Goal: Task Accomplishment & Management: Use online tool/utility

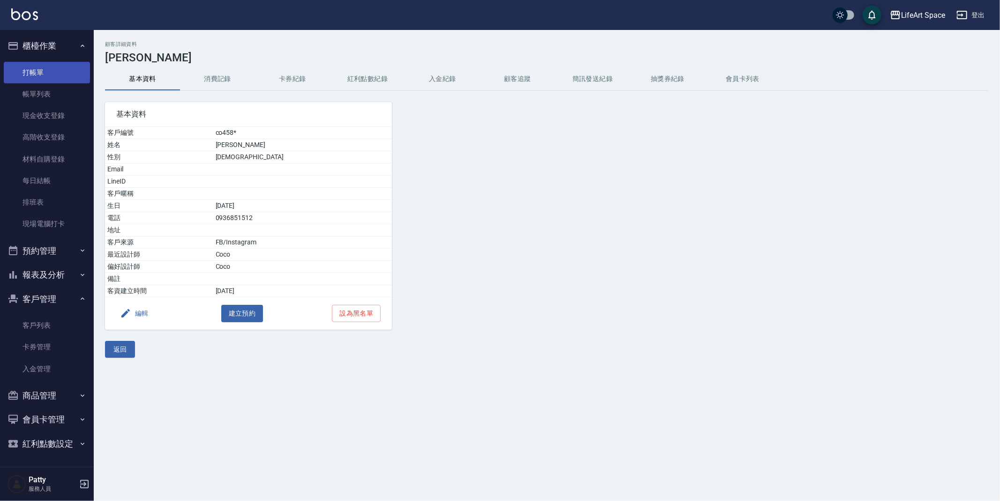
click at [31, 77] on link "打帳單" at bounding box center [47, 73] width 86 height 22
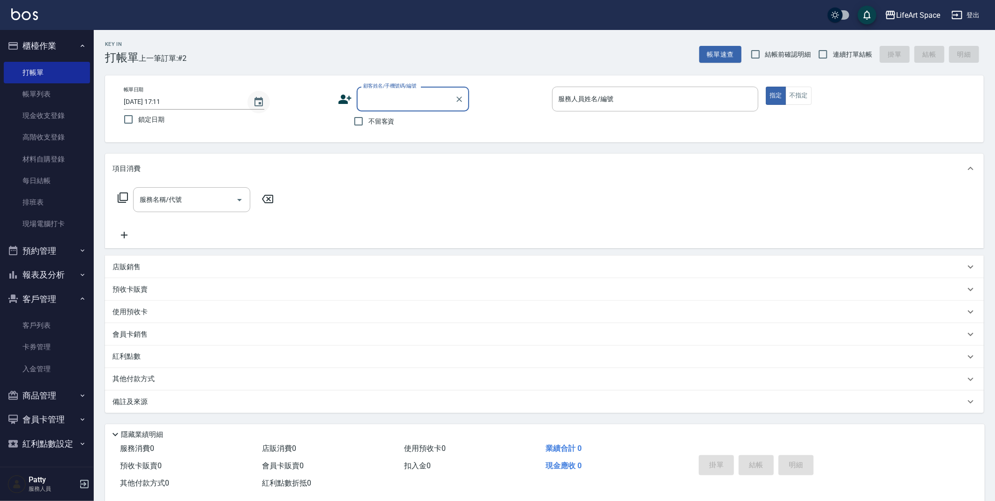
click at [256, 105] on icon "Choose date, selected date is 2025-08-21" at bounding box center [258, 102] width 11 height 11
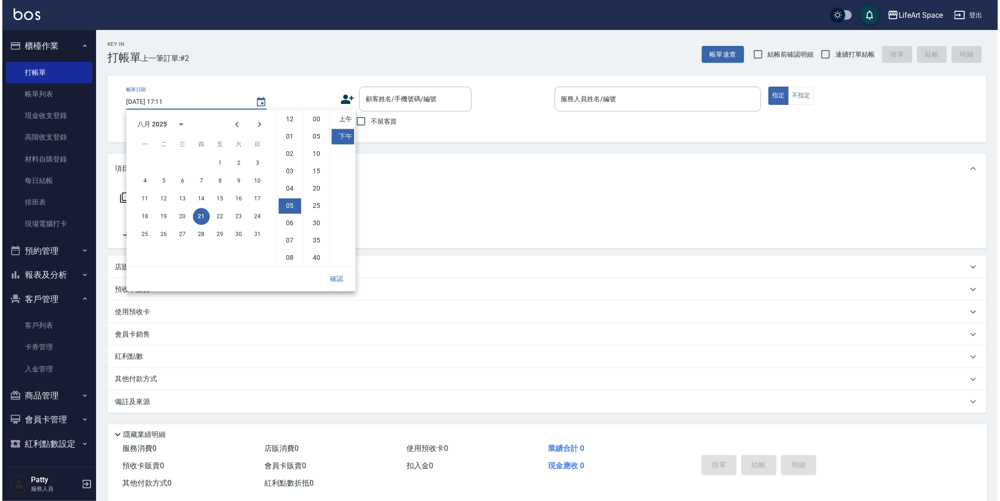
scroll to position [52, 0]
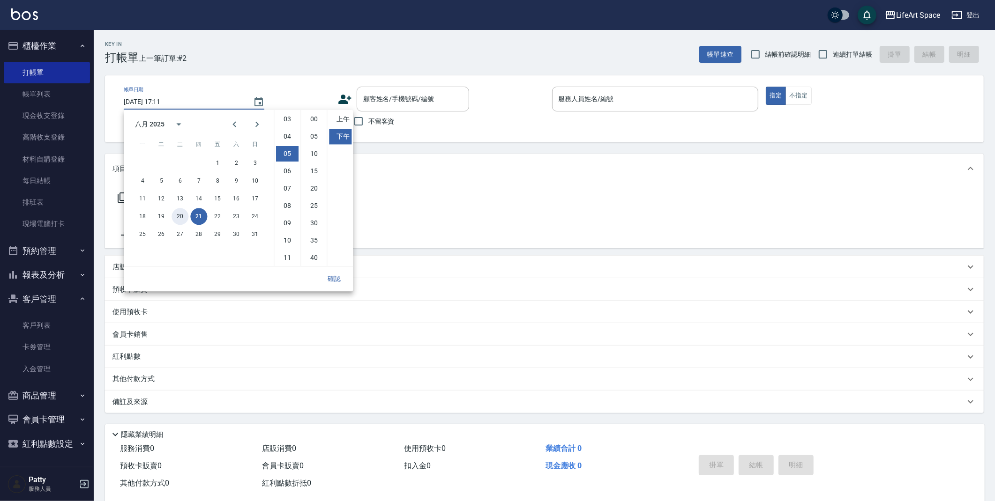
drag, startPoint x: 186, startPoint y: 219, endPoint x: 267, endPoint y: 279, distance: 101.0
click at [186, 219] on button "20" at bounding box center [180, 216] width 17 height 17
type input "[DATE] 17:11"
drag, startPoint x: 333, startPoint y: 280, endPoint x: 343, endPoint y: 311, distance: 32.9
click at [333, 280] on button "確認" at bounding box center [334, 278] width 30 height 17
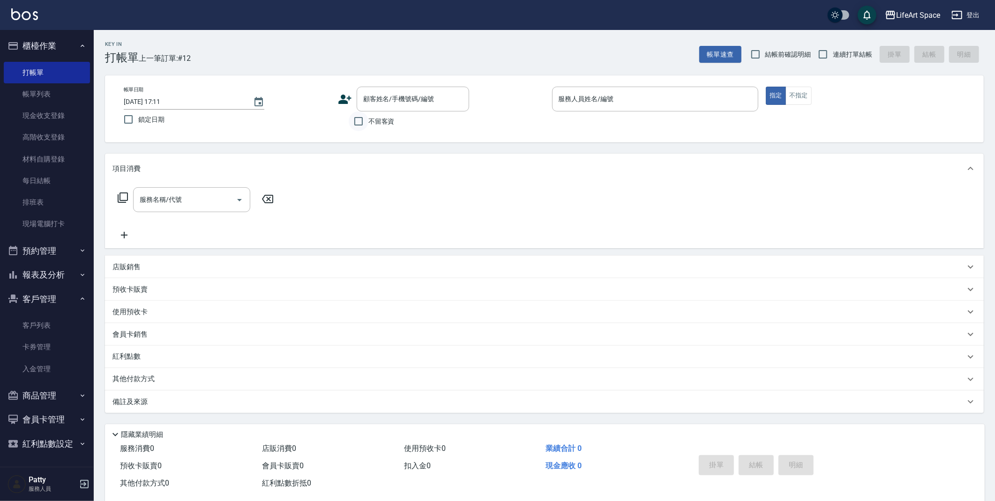
click at [366, 119] on input "不留客資" at bounding box center [359, 122] width 20 height 20
checkbox input "true"
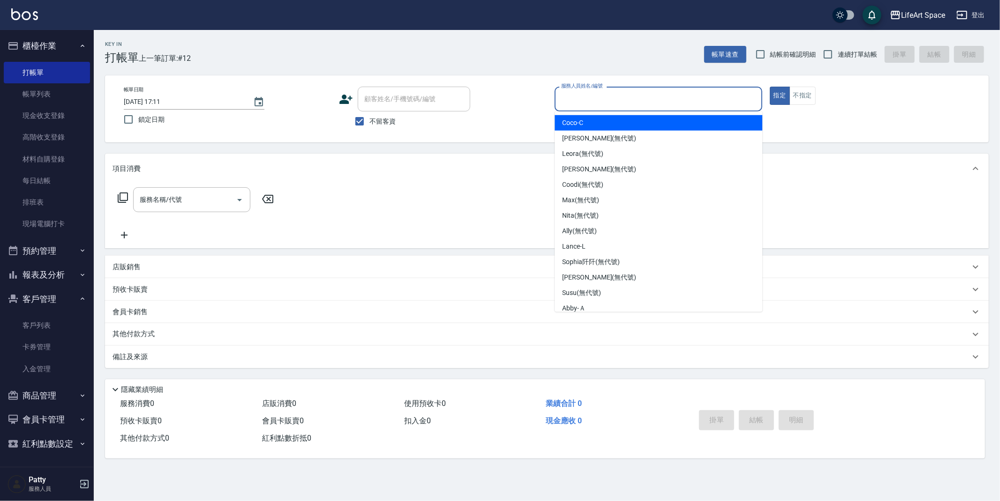
drag, startPoint x: 614, startPoint y: 97, endPoint x: 617, endPoint y: 104, distance: 6.7
click at [615, 99] on input "服務人員姓名/編號" at bounding box center [658, 99] width 199 height 16
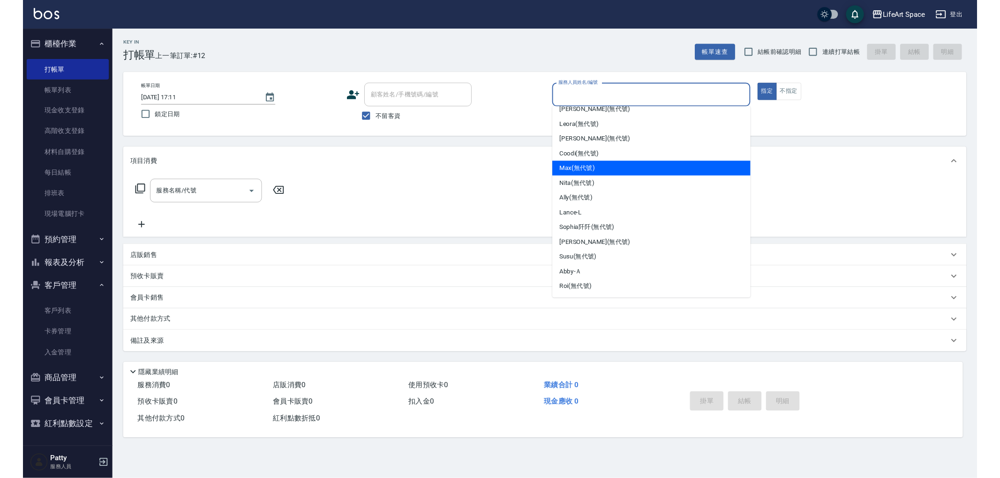
scroll to position [48, 0]
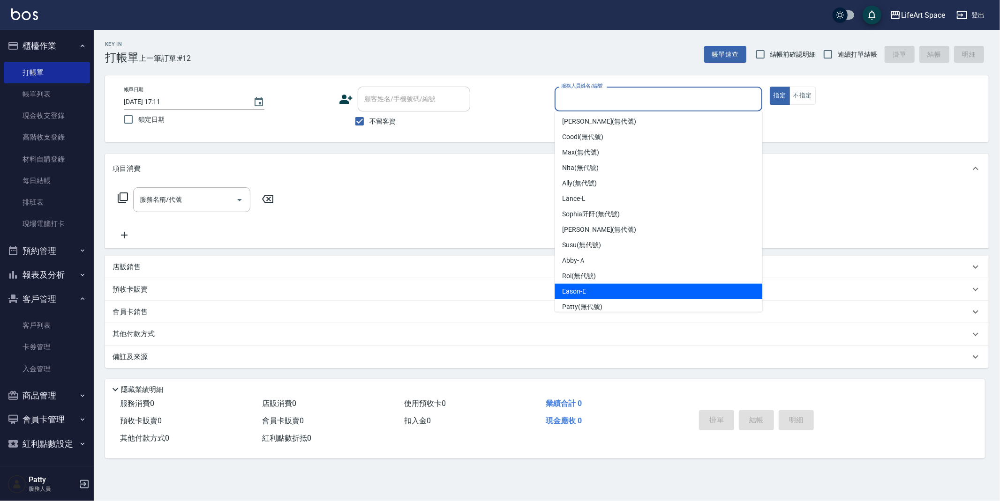
click at [591, 284] on div "Eason -E" at bounding box center [658, 291] width 208 height 15
type input "Eason-E"
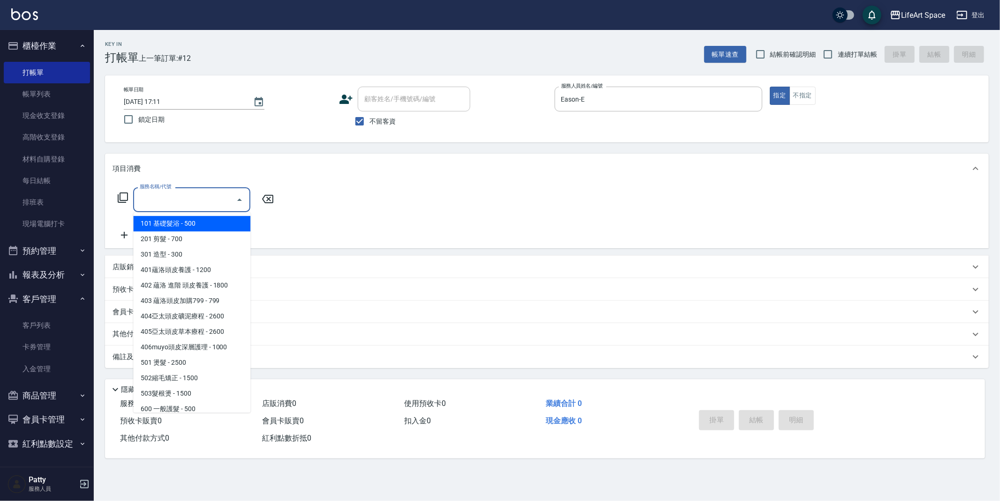
click at [193, 199] on input "服務名稱/代號" at bounding box center [184, 200] width 95 height 16
click at [185, 241] on span "201 剪髮 - 700" at bounding box center [191, 239] width 117 height 15
type input "201 剪髮(201)"
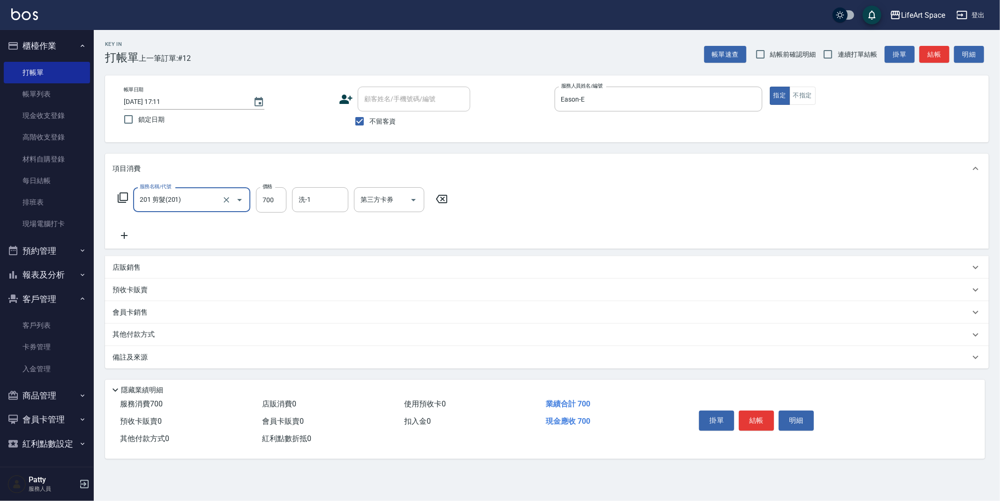
click at [162, 359] on div "備註及來源" at bounding box center [540, 358] width 857 height 10
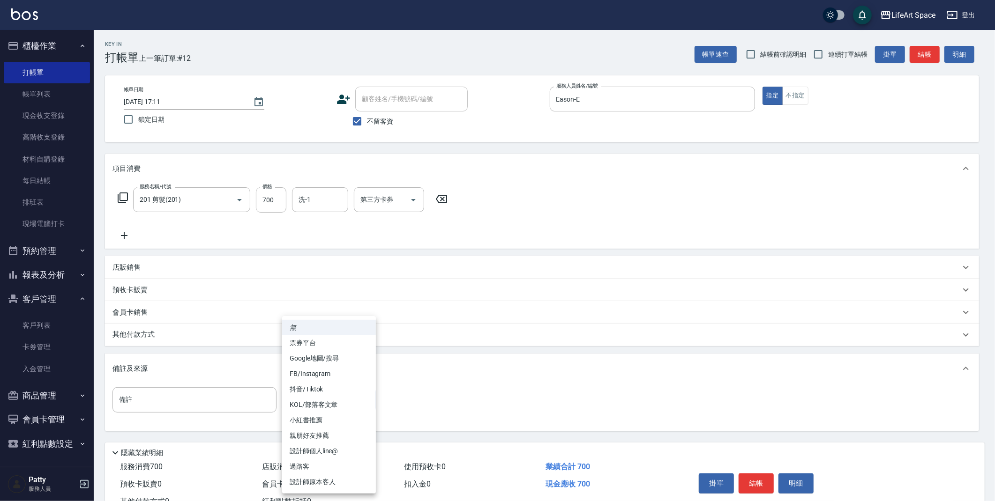
click at [309, 402] on body "LifeArt Space 登出 櫃檯作業 打帳單 帳單列表 現金收支登錄 高階收支登錄 材料自購登錄 每日結帳 排班表 現場電腦打卡 預約管理 預約管理 單…" at bounding box center [497, 266] width 995 height 533
click at [344, 483] on li "設計師原本客人" at bounding box center [329, 482] width 94 height 15
type input "設計師原本客人"
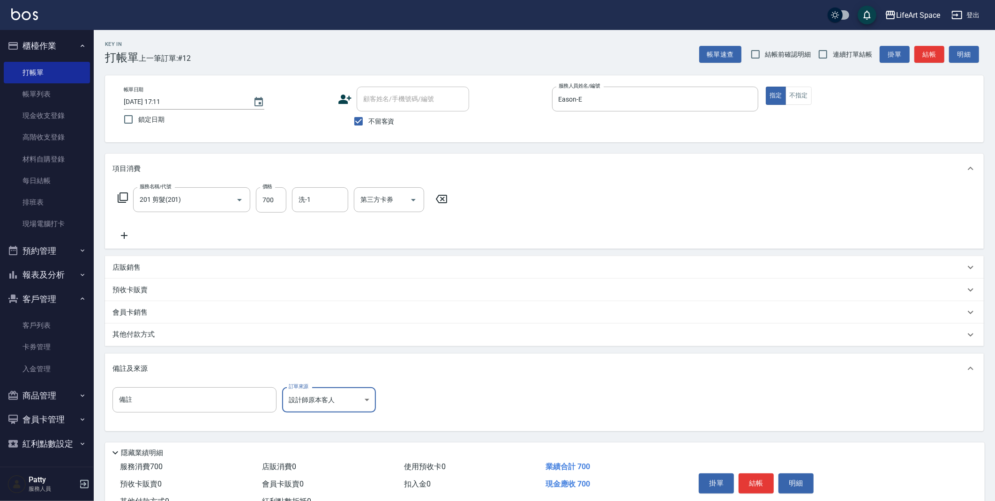
click at [763, 484] on button "結帳" at bounding box center [756, 484] width 35 height 20
